Goal: Task Accomplishment & Management: Manage account settings

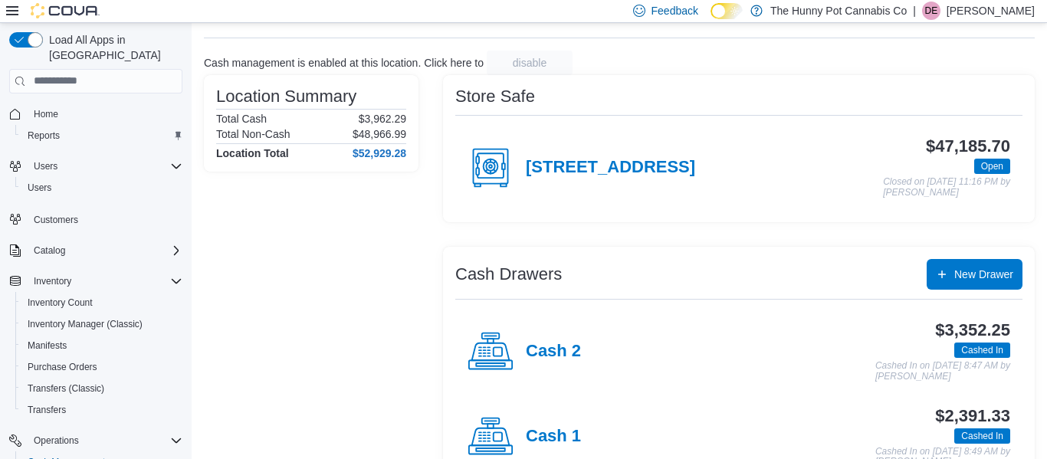
scroll to position [74, 0]
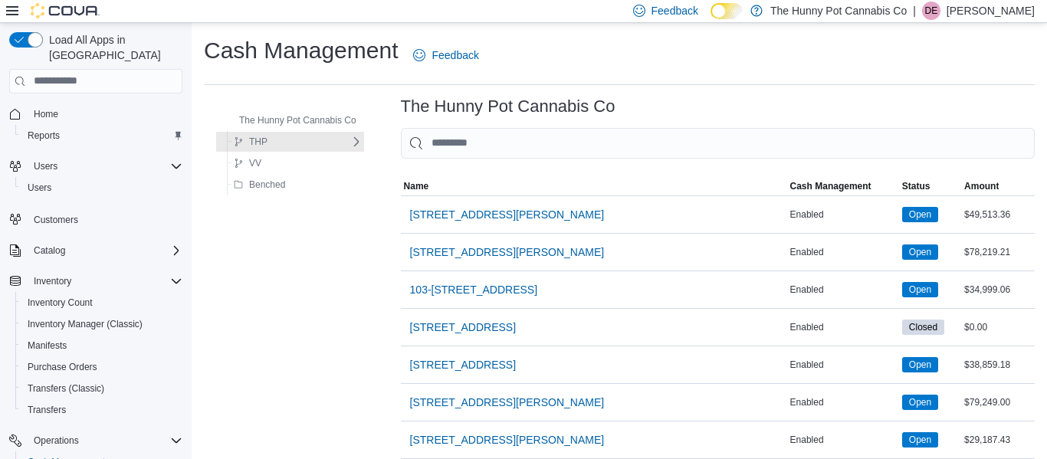
click at [206, 179] on div "The Hunny Pot Cannabis Co THP DS VV Benched" at bounding box center [290, 152] width 172 height 110
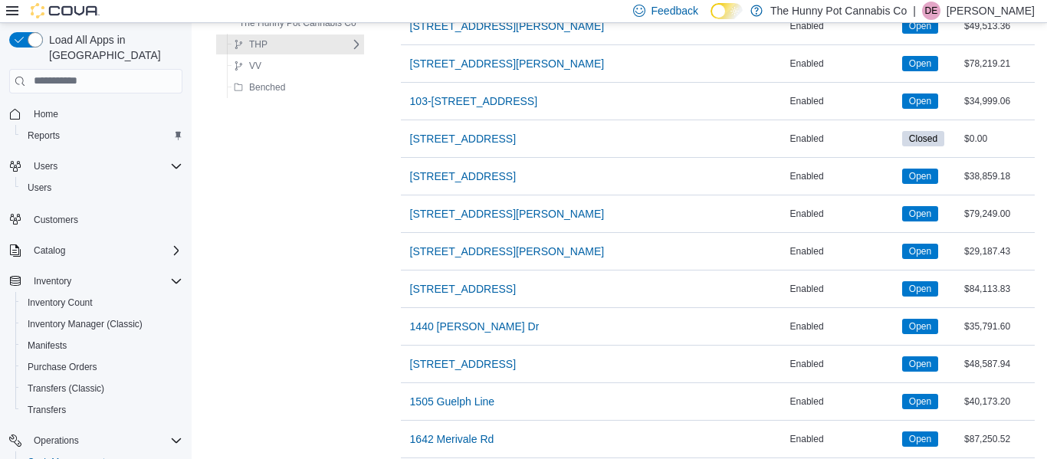
scroll to position [188, 0]
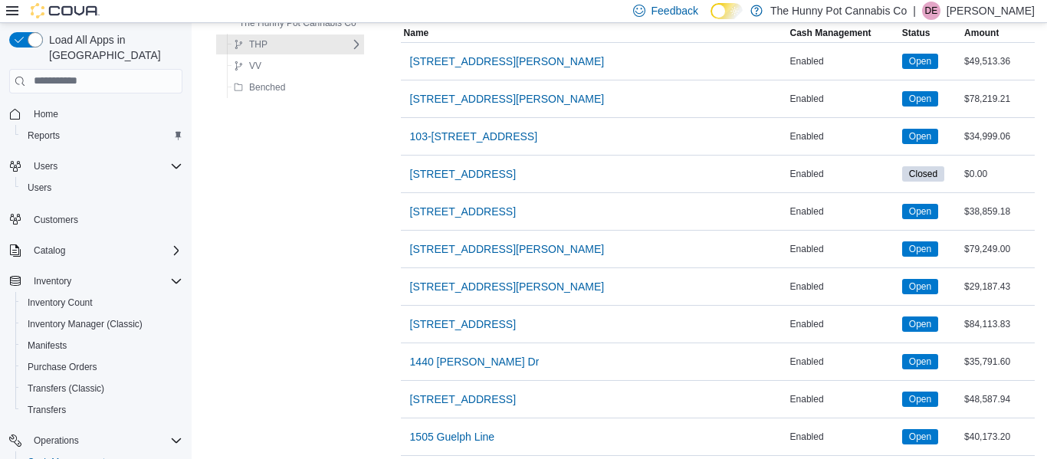
scroll to position [152, 0]
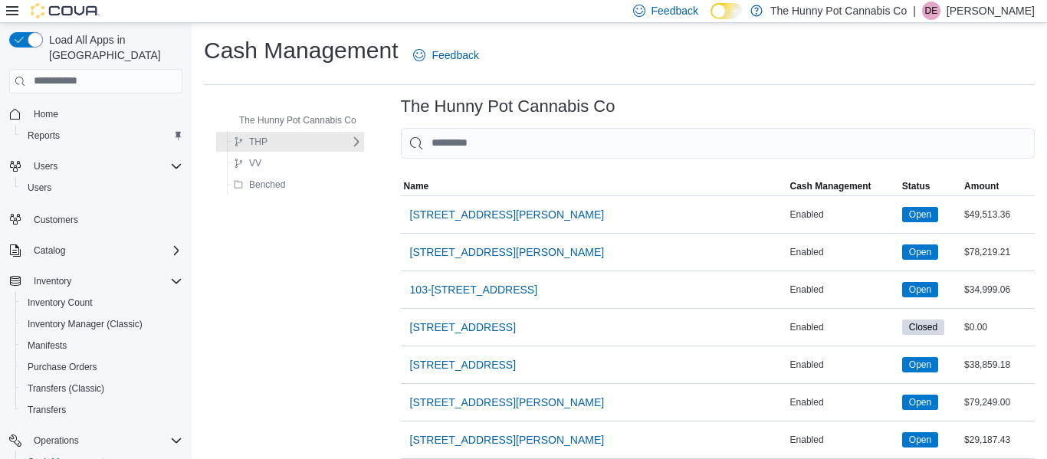
click at [376, 156] on div "The Hunny Pot Cannabis Co THP DS VV Benched" at bounding box center [290, 152] width 172 height 110
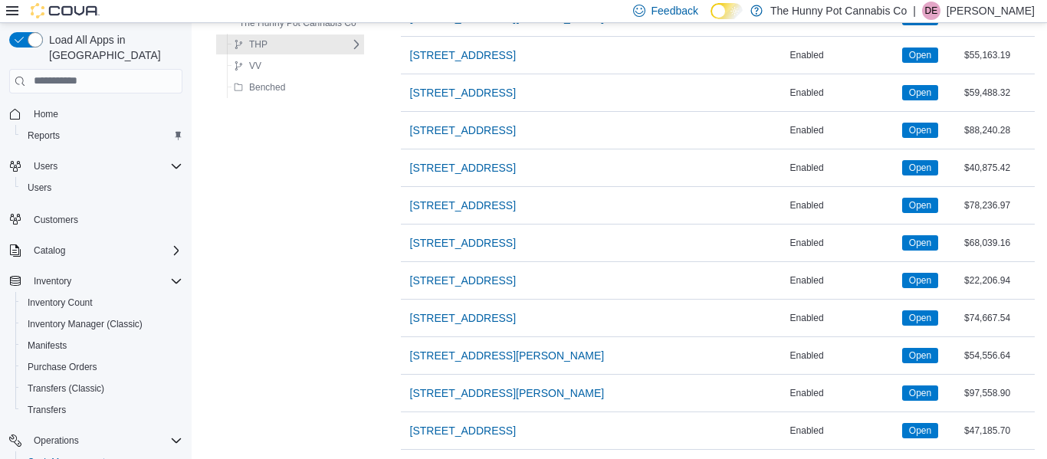
scroll to position [1440, 0]
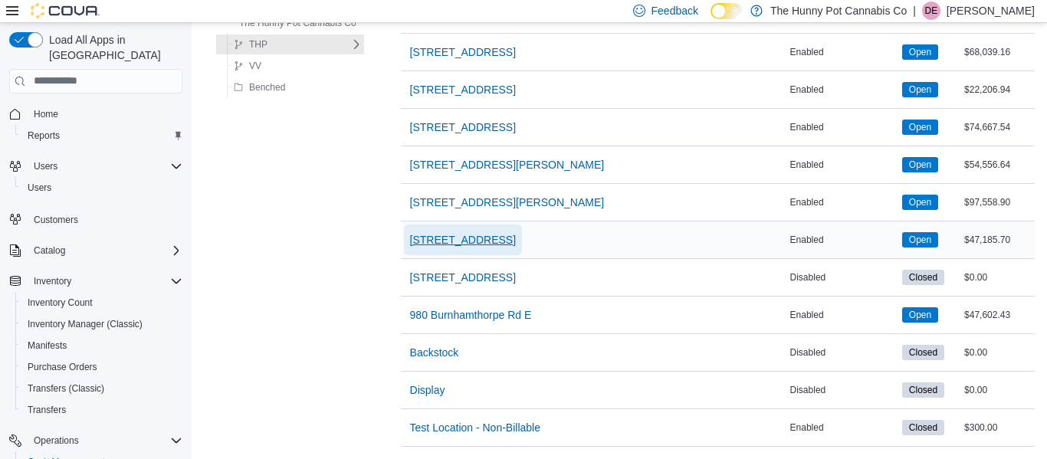
click at [461, 235] on span "[STREET_ADDRESS]" at bounding box center [463, 239] width 106 height 15
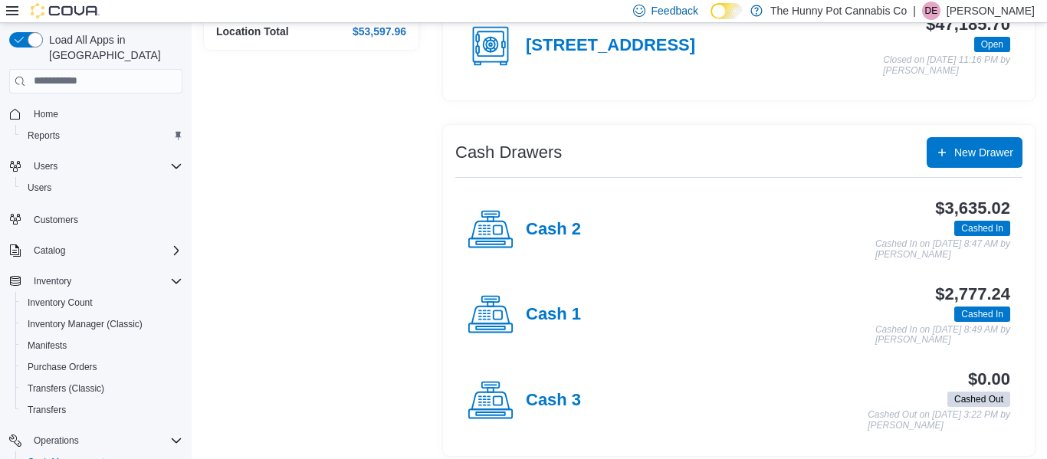
scroll to position [205, 0]
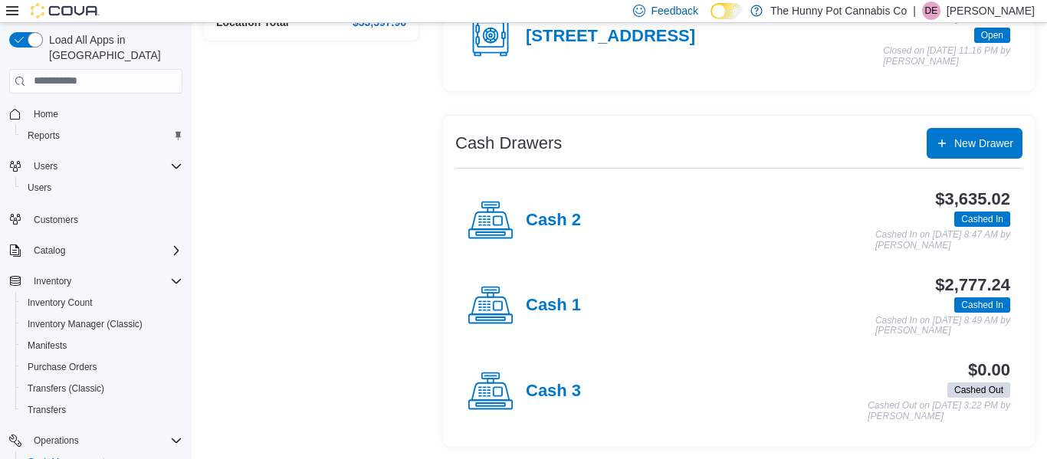
click at [461, 235] on div "Cash 2 $3,635.02 Cashed In Cashed In on September 12, 2025 8:47 AM by Darrel En…" at bounding box center [738, 220] width 567 height 85
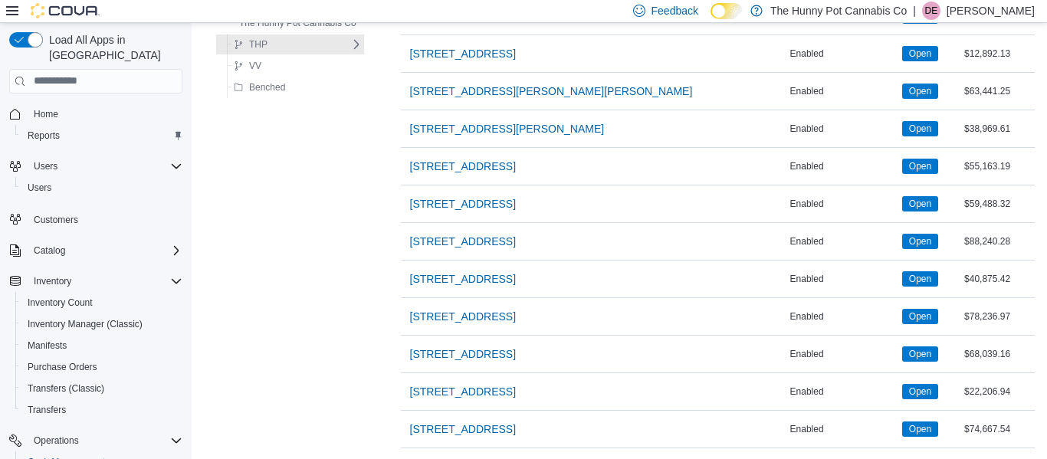
scroll to position [1140, 0]
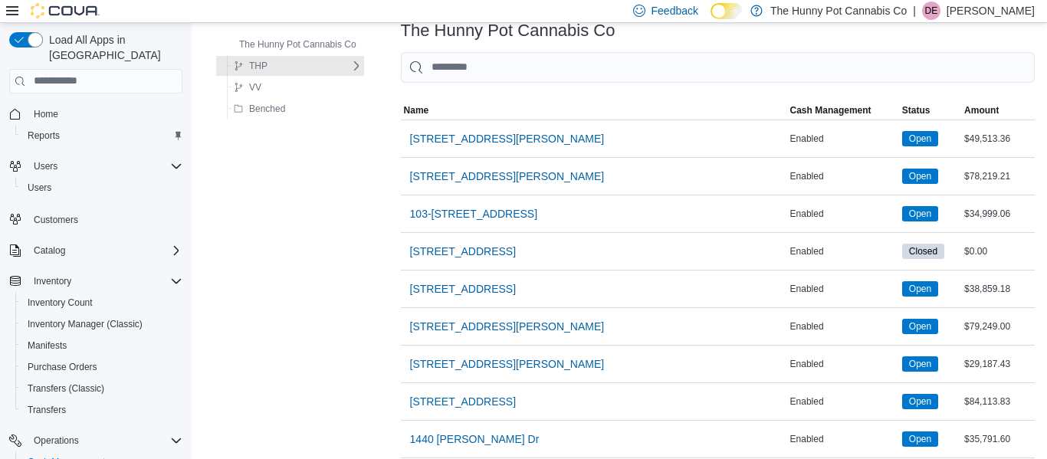
scroll to position [78, 0]
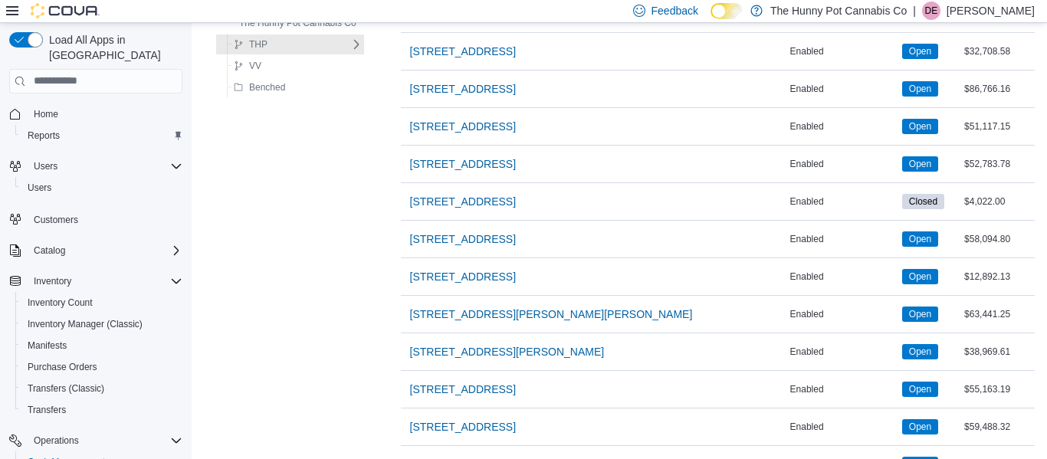
scroll to position [1440, 0]
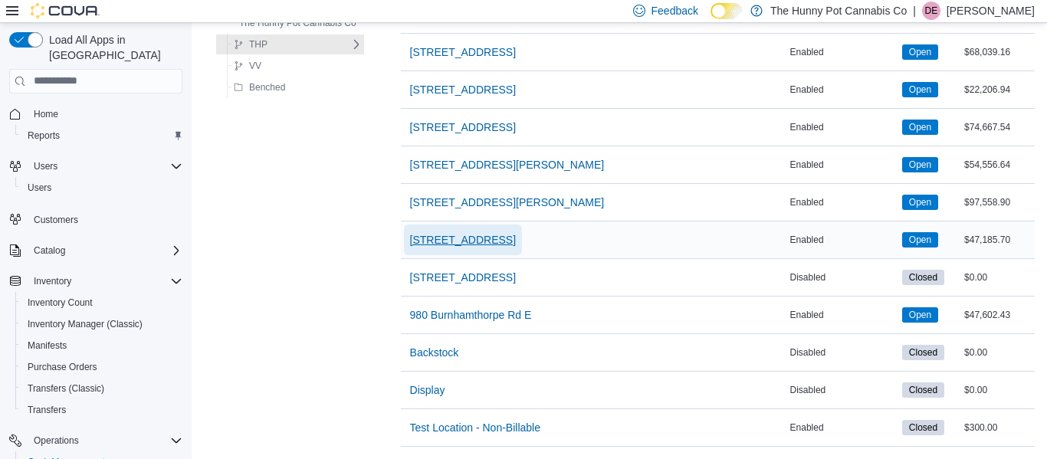
click at [447, 247] on span "[STREET_ADDRESS]" at bounding box center [463, 239] width 106 height 15
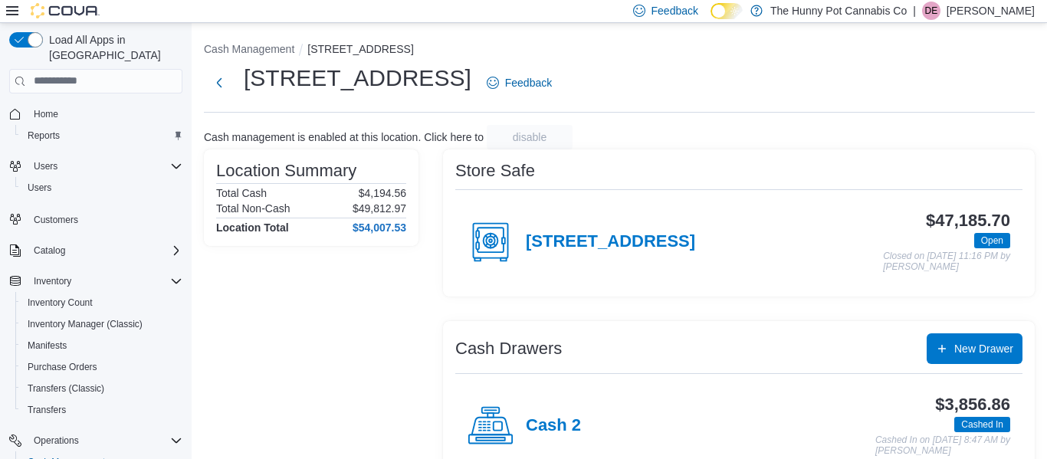
click at [362, 378] on div "Location Summary Total Cash $4,194.56 Total Non-Cash $49,812.97 Location Total …" at bounding box center [311, 400] width 215 height 503
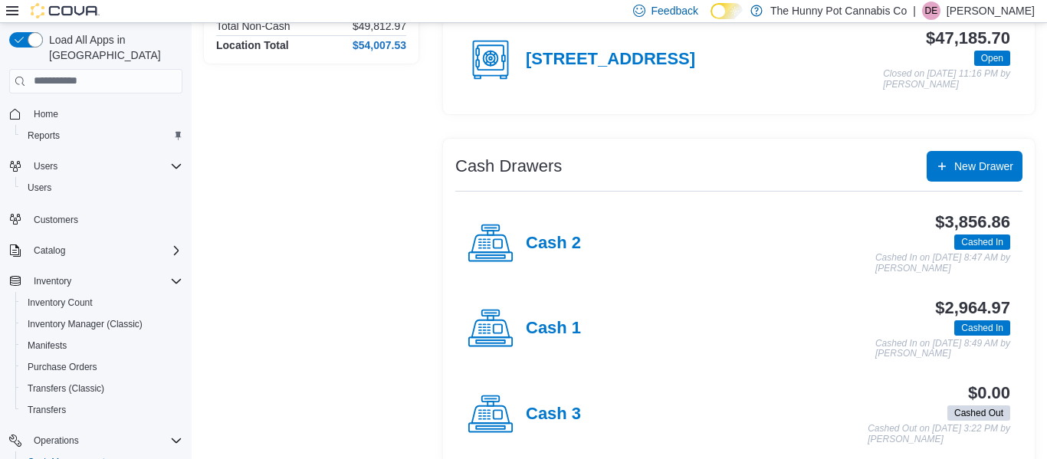
click at [595, 234] on div "$3,856.86 Cashed In Cashed In on September 12, 2025 8:47 AM by Darrel Engleby" at bounding box center [795, 243] width 429 height 61
click at [547, 241] on h4 "Cash 2" at bounding box center [553, 244] width 55 height 20
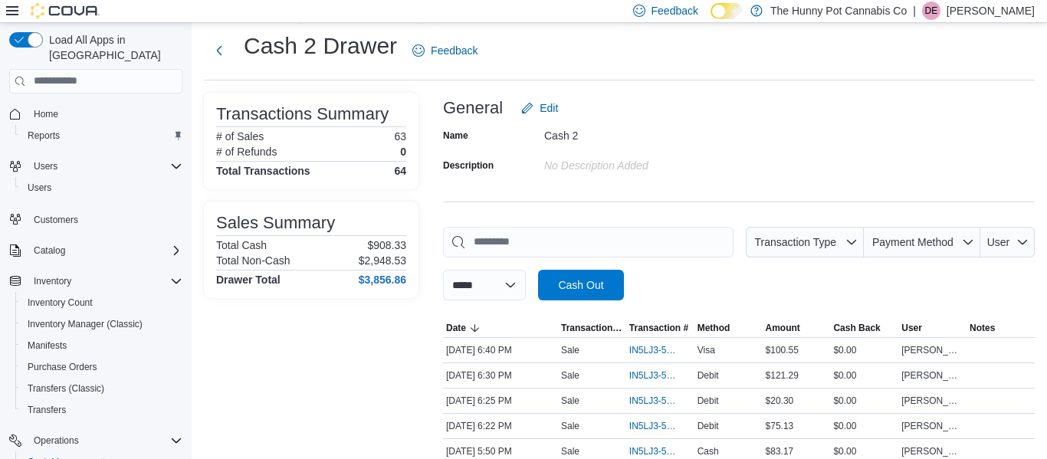
scroll to position [117, 0]
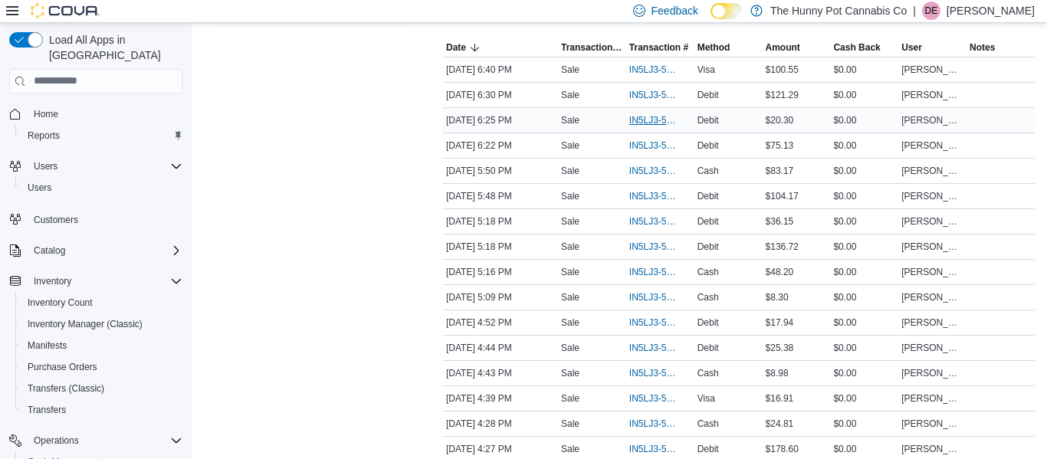
scroll to position [318, 0]
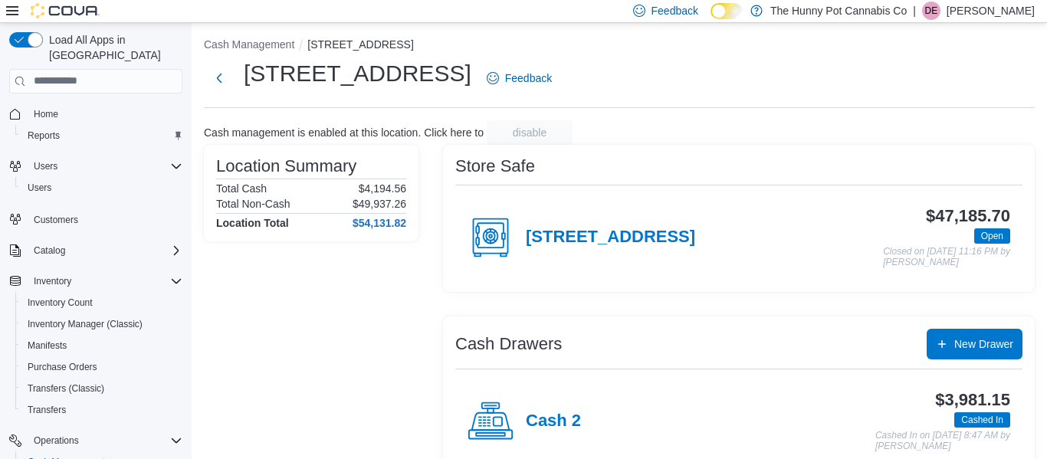
scroll to position [205, 0]
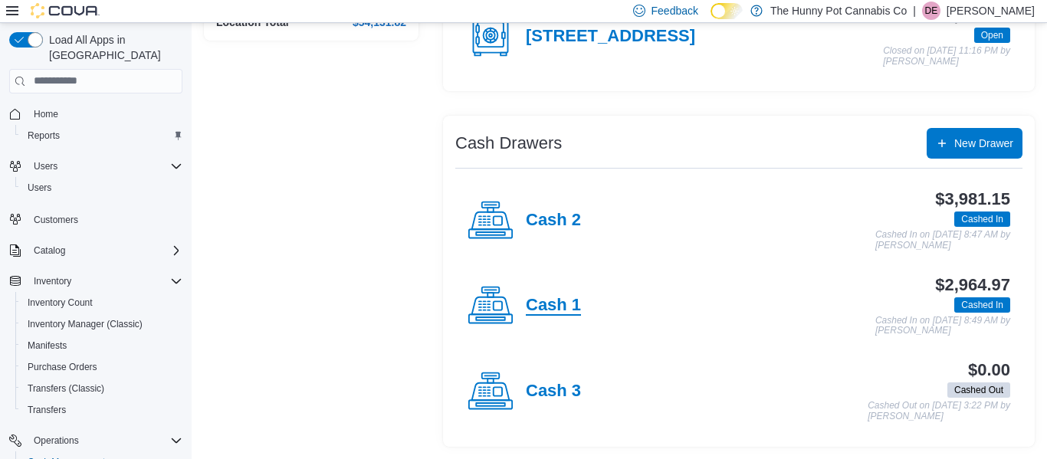
click at [553, 300] on h4 "Cash 1" at bounding box center [553, 306] width 55 height 20
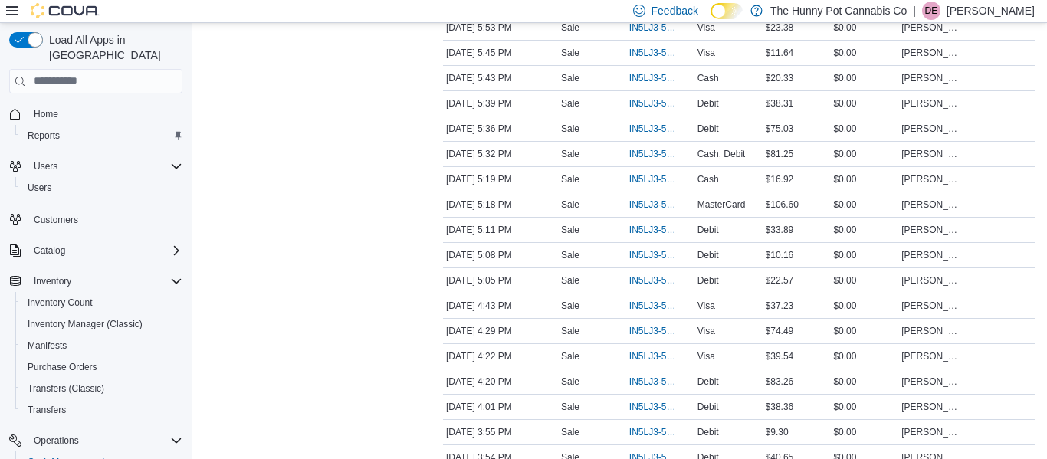
scroll to position [1038, 0]
click at [648, 230] on span "IN5LJ3-5961049" at bounding box center [652, 230] width 47 height 12
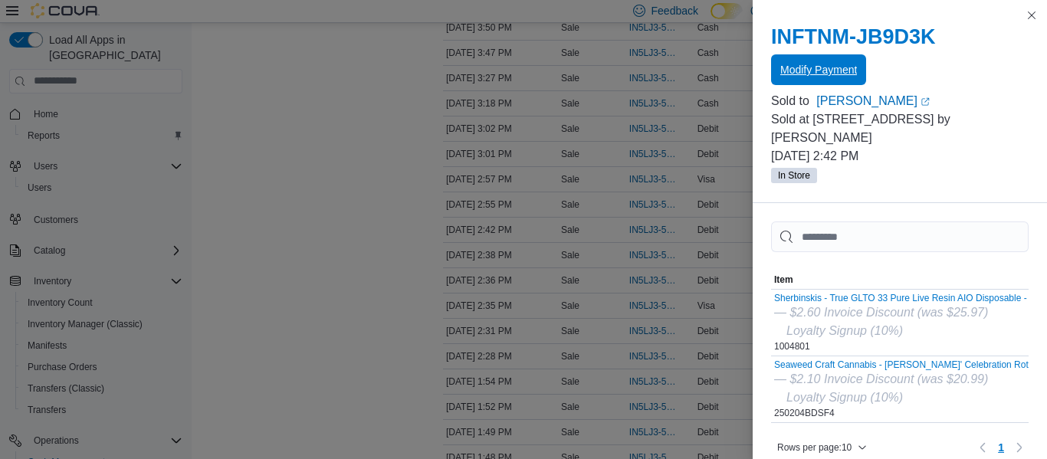
click at [822, 63] on span "Modify Payment" at bounding box center [818, 69] width 77 height 15
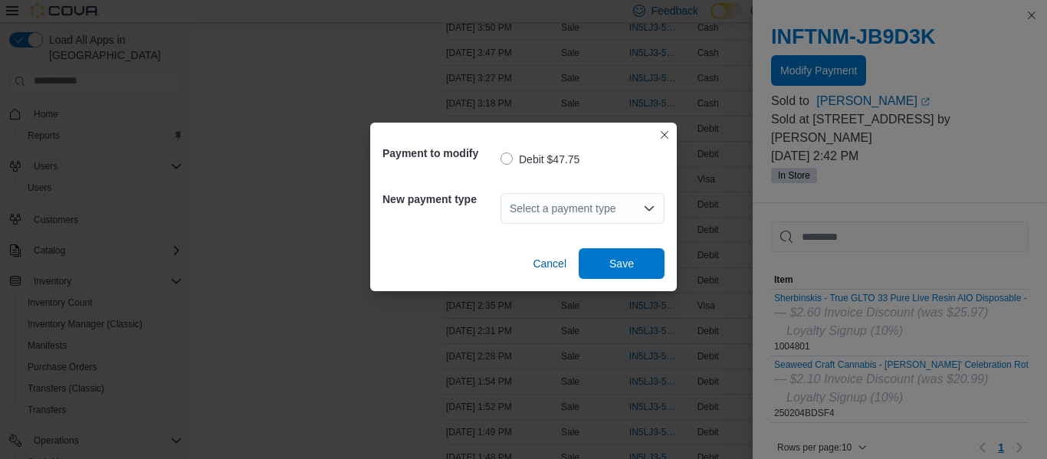
click at [616, 199] on div "Select a payment type" at bounding box center [583, 208] width 164 height 31
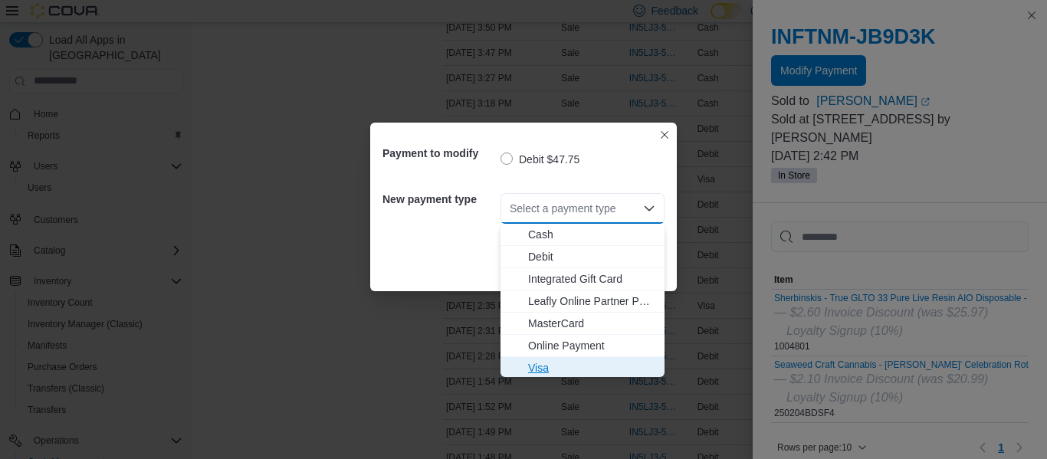
click at [546, 369] on span "Visa" at bounding box center [591, 367] width 127 height 15
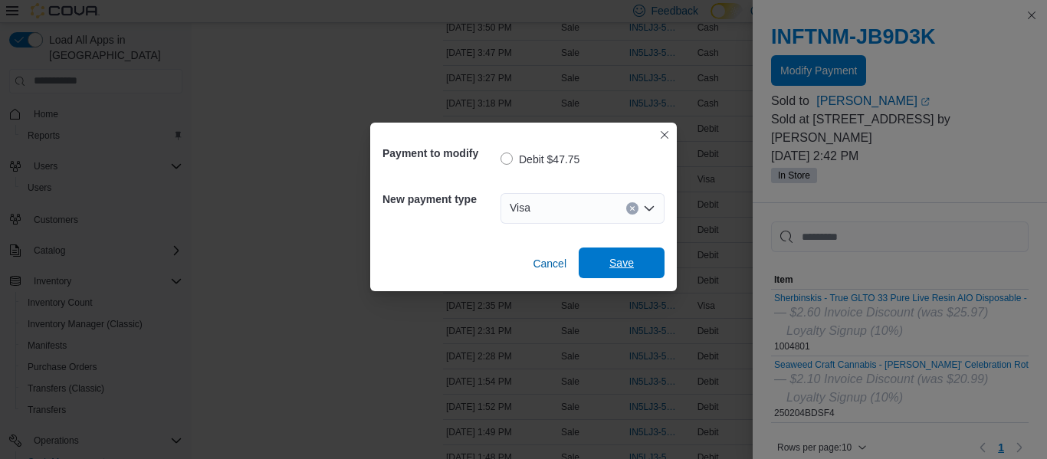
click at [621, 270] on span "Save" at bounding box center [621, 262] width 25 height 15
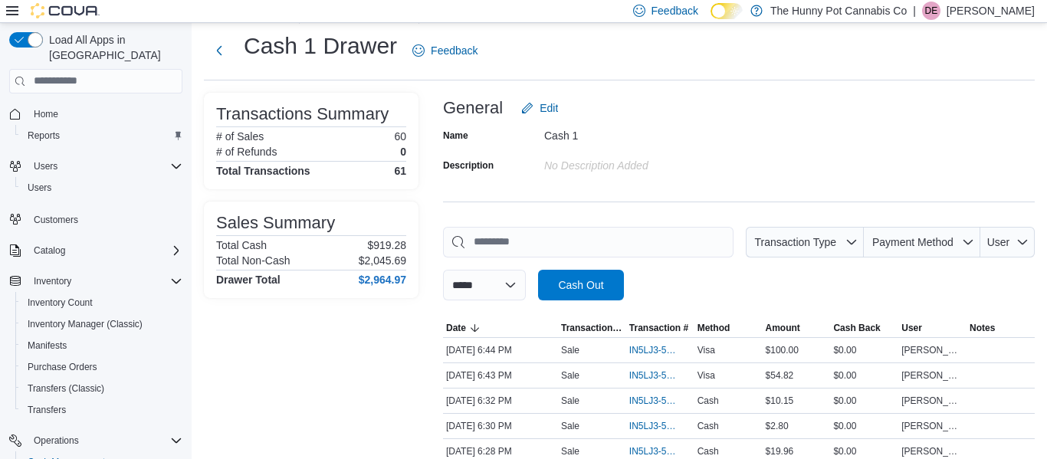
scroll to position [0, 0]
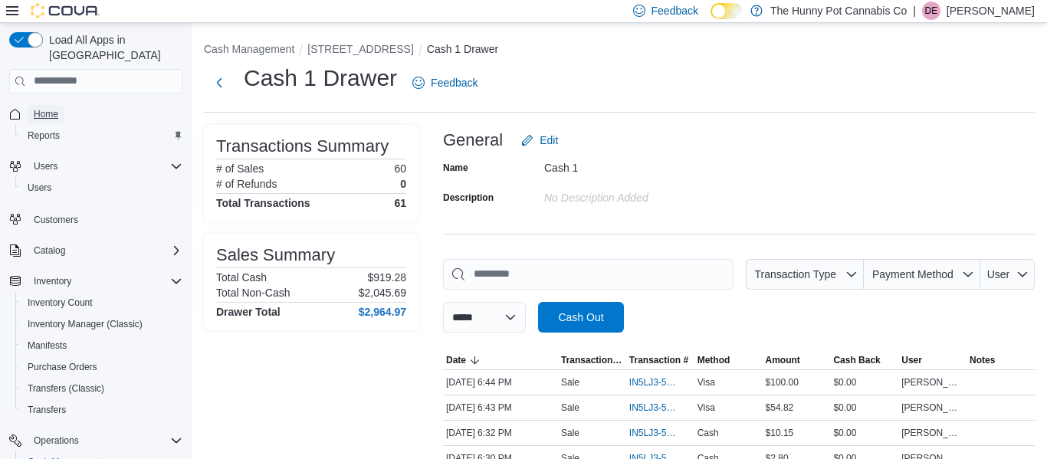
click at [57, 105] on span "Home" at bounding box center [46, 114] width 25 height 18
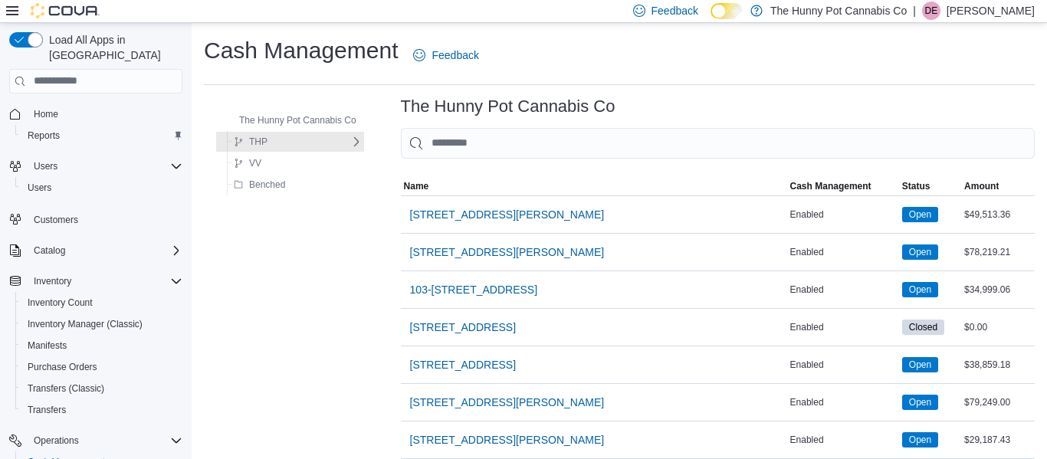
scroll to position [402, 0]
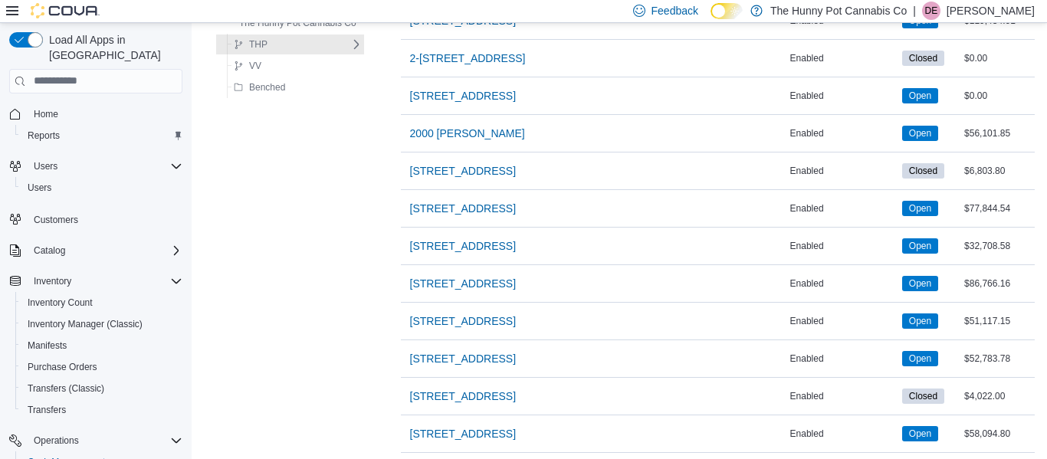
scroll to position [721, 0]
click at [386, 41] on div "The Hunny Pot Cannabis Co THP DS VV Benched The Hunny Pot Cannabis Co Sorting M…" at bounding box center [619, 271] width 831 height 1789
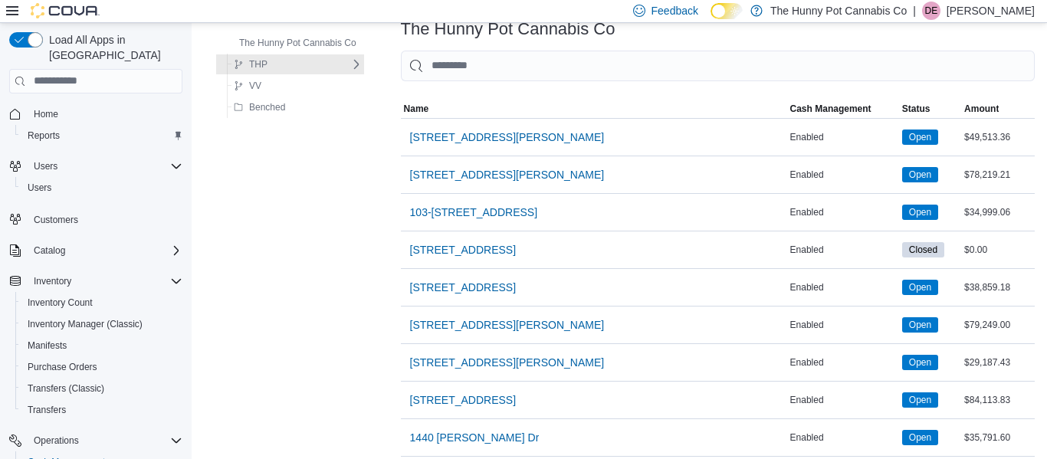
scroll to position [0, 0]
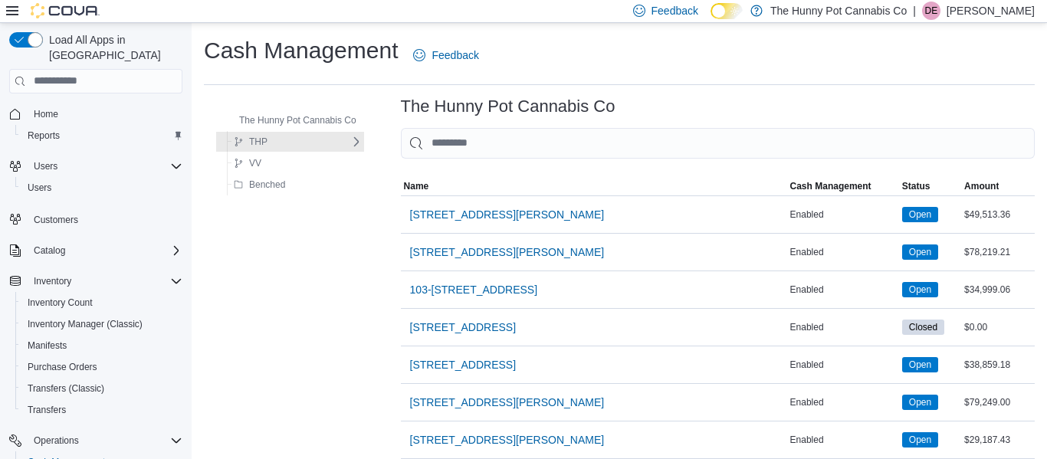
click at [376, 110] on div "The Hunny Pot Cannabis Co THP DS VV Benched" at bounding box center [290, 152] width 172 height 110
